Goal: Task Accomplishment & Management: Complete application form

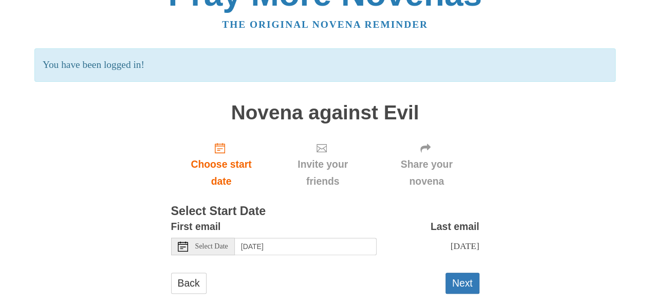
scroll to position [55, 0]
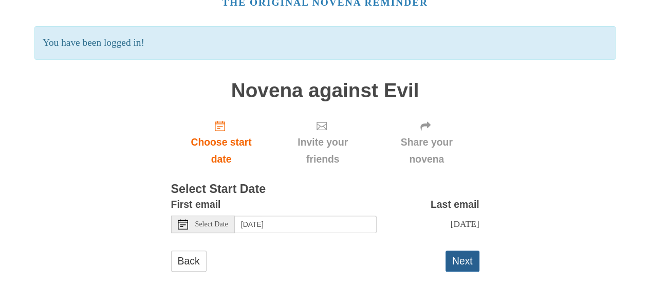
click at [467, 259] on button "Next" at bounding box center [463, 260] width 34 height 21
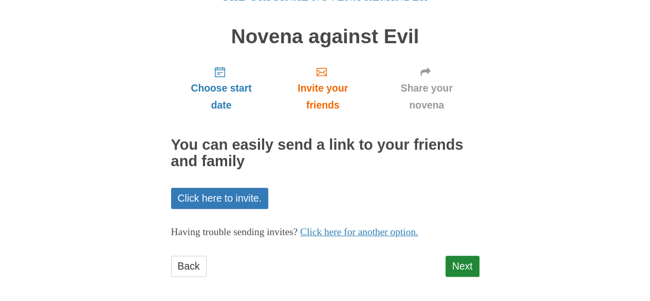
scroll to position [64, 0]
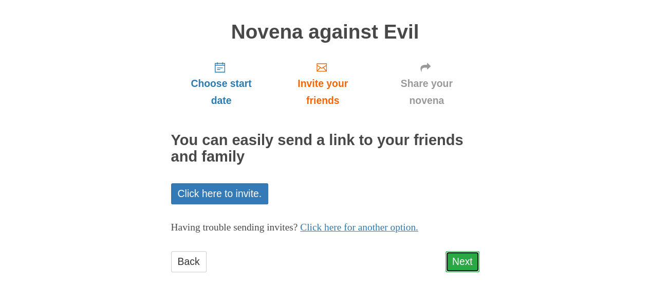
click at [459, 260] on link "Next" at bounding box center [463, 261] width 34 height 21
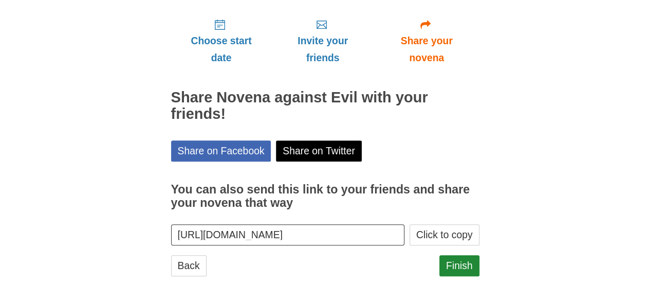
scroll to position [111, 0]
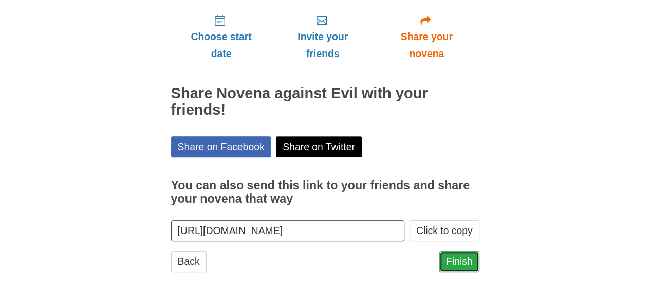
click at [462, 258] on link "Finish" at bounding box center [460, 261] width 40 height 21
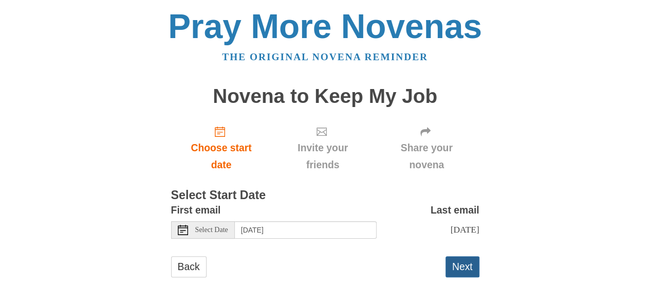
click at [461, 265] on button "Next" at bounding box center [463, 266] width 34 height 21
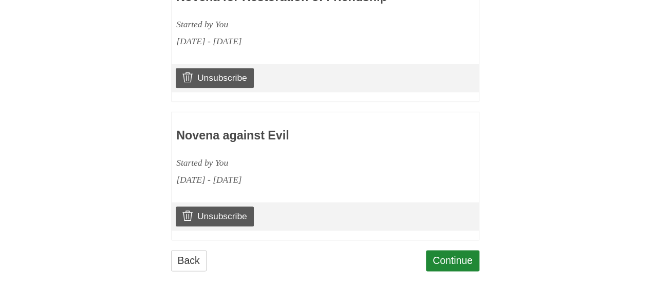
scroll to position [533, 0]
click at [454, 267] on link "Continue" at bounding box center [452, 260] width 53 height 21
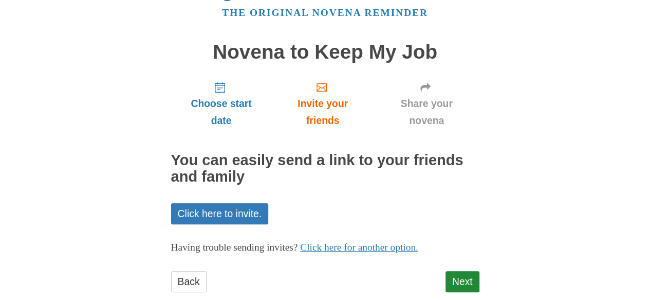
scroll to position [64, 0]
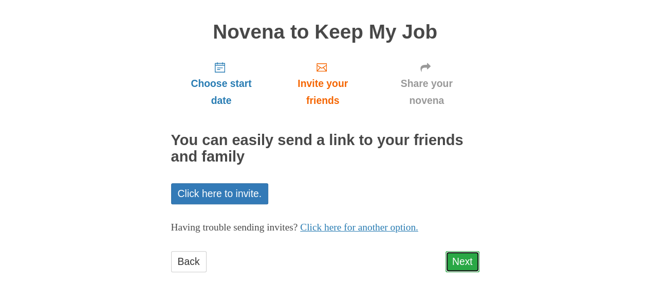
click at [462, 258] on link "Next" at bounding box center [463, 261] width 34 height 21
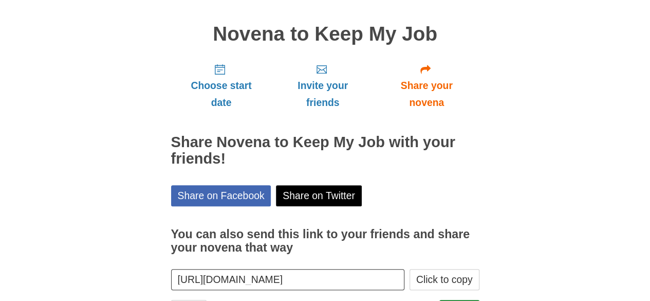
scroll to position [111, 0]
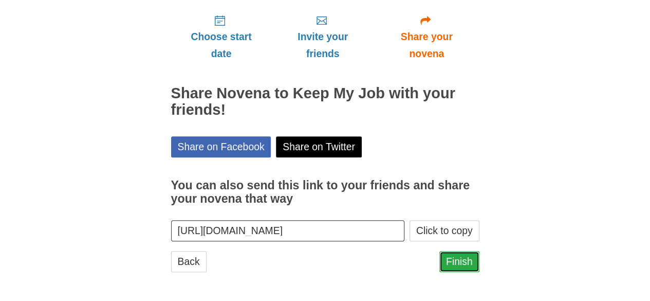
click at [455, 262] on link "Finish" at bounding box center [460, 261] width 40 height 21
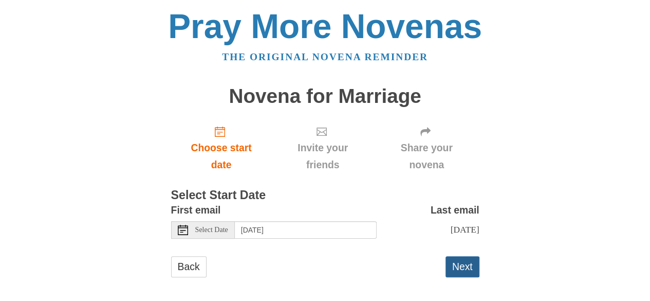
click at [459, 267] on button "Next" at bounding box center [463, 266] width 34 height 21
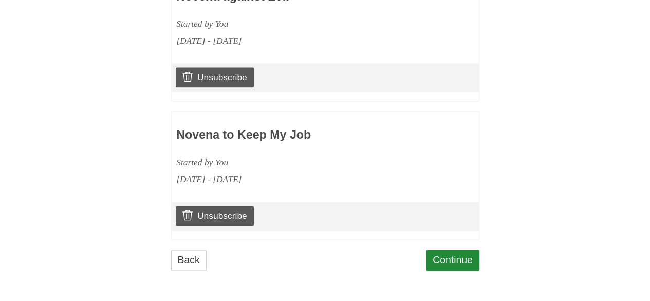
scroll to position [671, 0]
click at [449, 261] on link "Continue" at bounding box center [452, 259] width 53 height 21
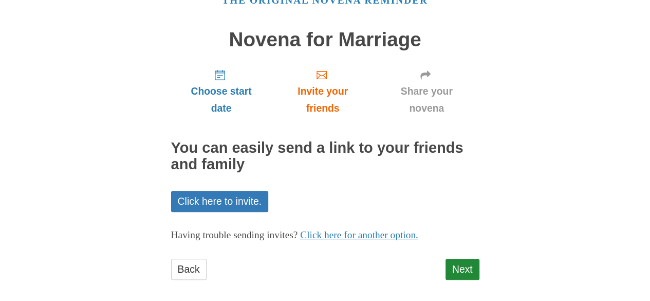
scroll to position [64, 0]
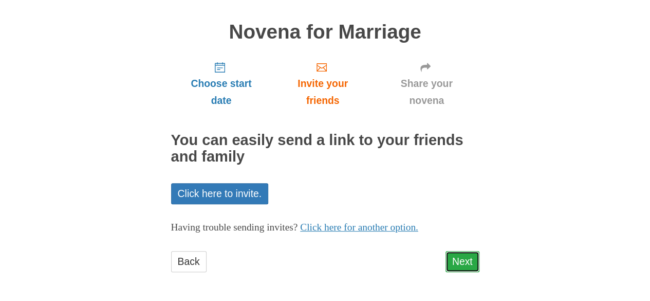
click at [463, 265] on link "Next" at bounding box center [463, 261] width 34 height 21
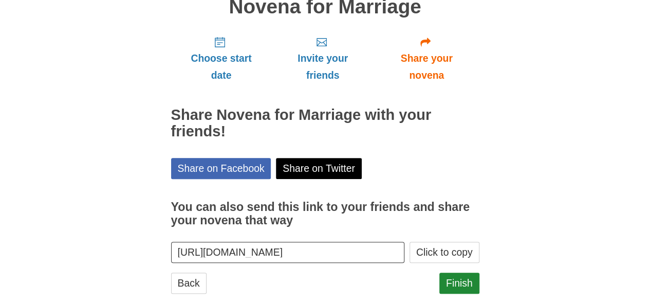
scroll to position [111, 0]
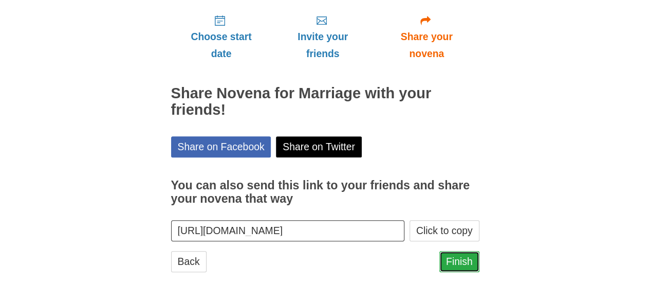
click at [461, 259] on link "Finish" at bounding box center [460, 261] width 40 height 21
